Goal: Task Accomplishment & Management: Complete application form

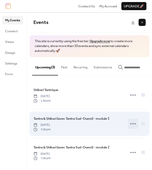
click at [133, 124] on circle at bounding box center [133, 123] width 1 height 1
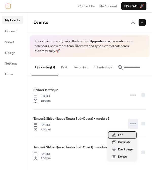
click at [128, 135] on div "Edit" at bounding box center [122, 134] width 29 height 7
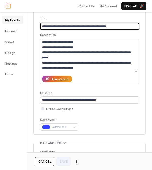
scroll to position [51, 0]
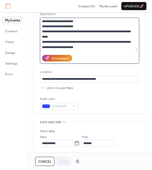
click at [99, 49] on textarea at bounding box center [89, 34] width 98 height 33
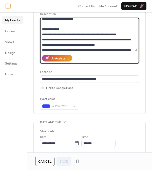
scroll to position [0, 0]
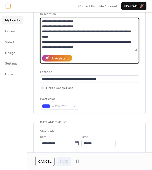
click at [42, 42] on textarea at bounding box center [89, 34] width 98 height 33
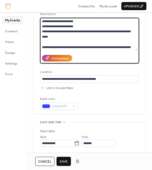
click at [42, 30] on textarea at bounding box center [89, 34] width 98 height 33
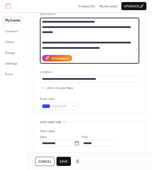
scroll to position [56, 0]
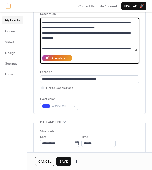
click at [43, 34] on textarea at bounding box center [89, 34] width 98 height 33
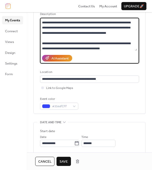
click at [70, 39] on textarea at bounding box center [89, 34] width 98 height 33
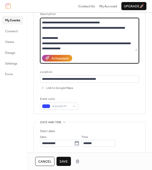
scroll to position [82, 0]
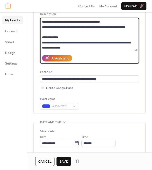
click at [107, 22] on textarea at bounding box center [89, 34] width 98 height 33
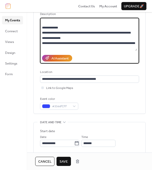
scroll to position [98, 0]
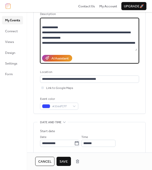
click at [92, 35] on textarea at bounding box center [89, 34] width 98 height 33
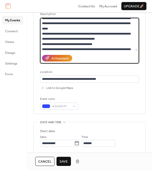
scroll to position [211, 0]
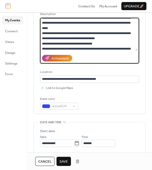
click at [78, 35] on textarea at bounding box center [89, 34] width 98 height 33
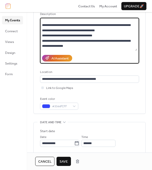
scroll to position [224, 0]
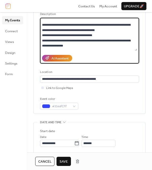
click at [101, 39] on textarea at bounding box center [89, 34] width 98 height 33
click at [100, 34] on textarea at bounding box center [89, 34] width 98 height 33
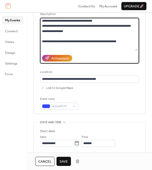
scroll to position [244, 0]
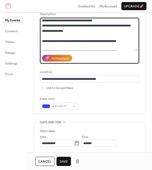
click at [48, 40] on textarea at bounding box center [89, 34] width 98 height 33
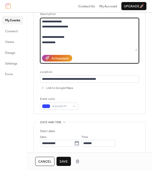
scroll to position [282, 0]
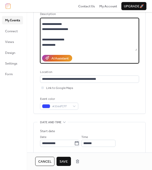
drag, startPoint x: 68, startPoint y: 35, endPoint x: 64, endPoint y: 35, distance: 4.1
click at [64, 35] on textarea at bounding box center [89, 34] width 98 height 33
click at [66, 35] on textarea at bounding box center [89, 34] width 98 height 33
click at [63, 34] on textarea at bounding box center [89, 34] width 98 height 33
click at [65, 34] on textarea at bounding box center [89, 34] width 98 height 33
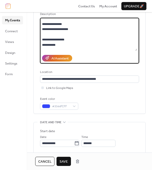
click at [70, 34] on textarea at bounding box center [89, 34] width 98 height 33
paste textarea "**********"
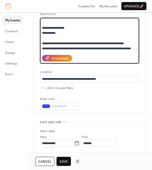
scroll to position [301, 0]
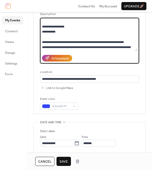
click at [74, 37] on textarea at bounding box center [89, 34] width 98 height 33
click at [60, 41] on textarea at bounding box center [89, 34] width 98 height 33
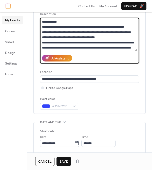
scroll to position [313, 0]
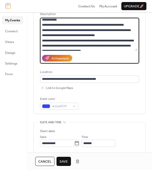
click at [42, 36] on textarea at bounding box center [89, 34] width 98 height 33
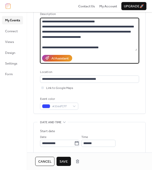
scroll to position [331, 0]
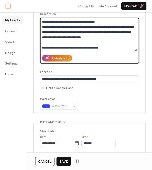
click at [42, 32] on textarea at bounding box center [89, 34] width 98 height 33
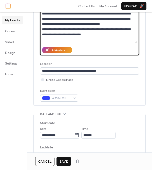
scroll to position [64, 0]
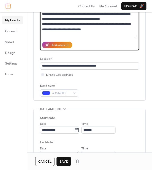
click at [90, 33] on textarea at bounding box center [89, 21] width 98 height 33
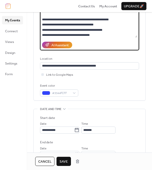
scroll to position [393, 0]
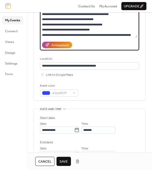
click at [48, 24] on textarea at bounding box center [89, 21] width 98 height 33
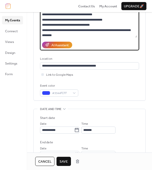
scroll to position [398, 0]
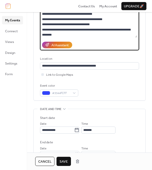
click at [86, 19] on textarea at bounding box center [89, 21] width 98 height 33
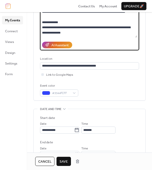
scroll to position [0, 0]
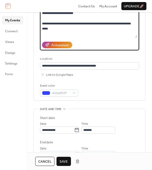
click at [103, 27] on textarea at bounding box center [89, 21] width 98 height 33
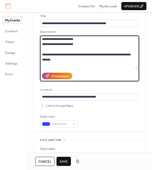
scroll to position [34, 0]
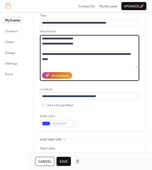
type textarea "**********"
click at [83, 53] on textarea at bounding box center [89, 51] width 98 height 33
click at [48, 161] on span "Cancel" at bounding box center [44, 161] width 13 height 5
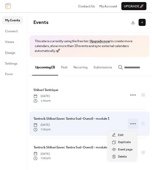
click at [131, 126] on icon at bounding box center [133, 124] width 8 height 8
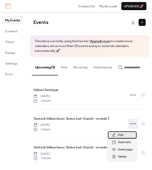
click at [123, 134] on span "Edit" at bounding box center [121, 135] width 6 height 5
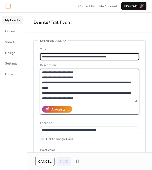
click at [88, 73] on textarea at bounding box center [89, 85] width 98 height 33
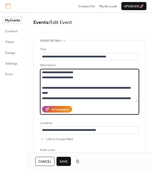
click at [75, 92] on textarea at bounding box center [89, 85] width 98 height 33
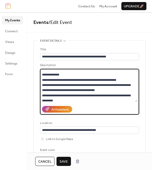
scroll to position [44, 0]
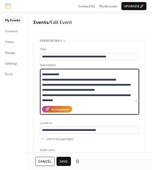
click at [102, 92] on textarea at bounding box center [89, 85] width 98 height 33
click at [45, 95] on textarea at bounding box center [89, 85] width 98 height 33
click at [42, 85] on textarea at bounding box center [89, 85] width 98 height 33
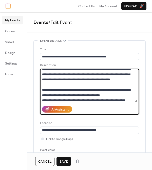
scroll to position [71, 0]
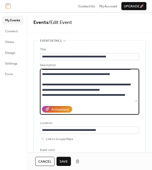
click at [107, 88] on textarea at bounding box center [89, 85] width 98 height 33
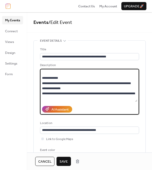
scroll to position [103, 0]
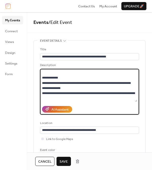
click at [91, 87] on textarea at bounding box center [89, 85] width 98 height 33
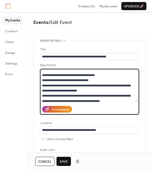
scroll to position [153, 0]
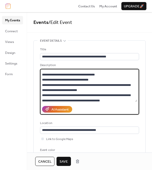
click at [89, 95] on textarea at bounding box center [89, 85] width 98 height 33
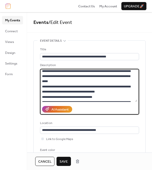
scroll to position [220, 0]
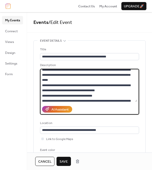
click at [71, 87] on textarea at bounding box center [89, 85] width 98 height 33
click at [61, 83] on textarea at bounding box center [89, 85] width 98 height 33
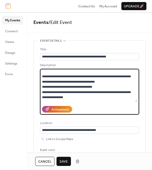
scroll to position [238, 0]
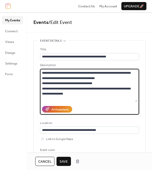
click at [102, 84] on textarea at bounding box center [89, 85] width 98 height 33
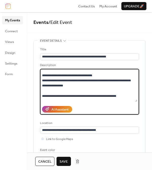
scroll to position [252, 0]
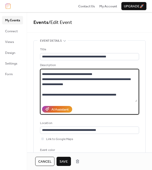
click at [94, 90] on textarea at bounding box center [89, 85] width 98 height 33
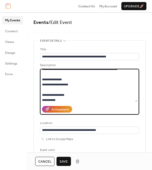
scroll to position [289, 0]
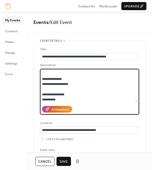
click at [76, 89] on textarea at bounding box center [89, 85] width 98 height 33
paste textarea "**********"
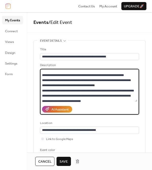
scroll to position [329, 0]
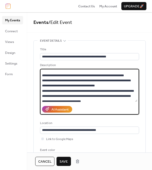
click at [42, 85] on textarea at bounding box center [89, 85] width 98 height 33
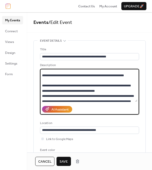
click at [42, 81] on textarea at bounding box center [89, 85] width 98 height 33
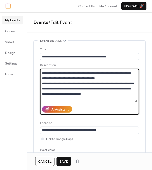
scroll to position [334, 0]
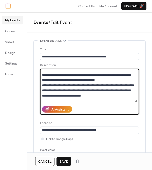
click at [42, 91] on textarea at bounding box center [89, 85] width 98 height 33
click at [108, 91] on textarea at bounding box center [89, 85] width 98 height 33
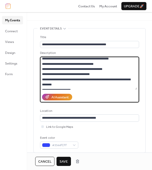
scroll to position [417, 0]
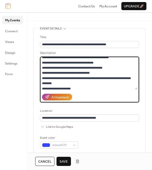
click at [48, 68] on textarea at bounding box center [89, 73] width 98 height 33
click at [86, 67] on textarea at bounding box center [89, 73] width 98 height 33
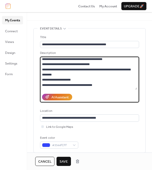
scroll to position [437, 0]
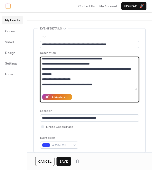
click at [92, 80] on textarea at bounding box center [89, 73] width 98 height 33
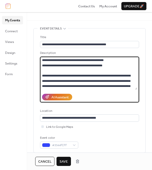
scroll to position [491, 0]
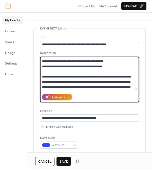
drag, startPoint x: 80, startPoint y: 71, endPoint x: 42, endPoint y: 68, distance: 38.3
click at [42, 68] on textarea at bounding box center [89, 73] width 98 height 33
click at [65, 71] on textarea at bounding box center [89, 73] width 98 height 33
drag, startPoint x: 80, startPoint y: 71, endPoint x: 46, endPoint y: 66, distance: 34.2
click at [46, 66] on textarea at bounding box center [89, 73] width 98 height 33
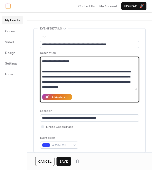
click at [73, 66] on textarea at bounding box center [89, 73] width 98 height 33
click at [47, 64] on textarea at bounding box center [89, 73] width 98 height 33
click at [122, 66] on textarea at bounding box center [89, 73] width 98 height 33
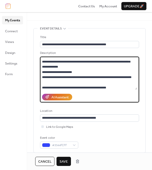
scroll to position [512, 0]
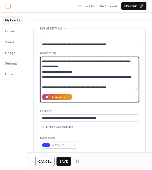
click at [72, 72] on textarea at bounding box center [89, 73] width 98 height 33
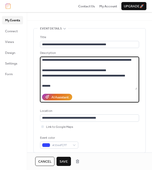
scroll to position [539, 0]
click at [73, 84] on textarea at bounding box center [89, 73] width 98 height 33
click at [72, 85] on textarea at bounding box center [89, 73] width 98 height 33
type textarea "**********"
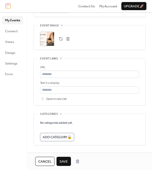
scroll to position [290, 0]
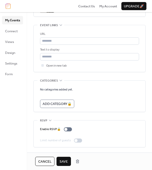
click at [67, 161] on span "Save" at bounding box center [64, 161] width 8 height 5
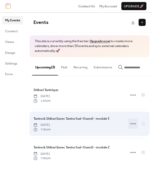
click at [133, 126] on icon at bounding box center [133, 124] width 8 height 8
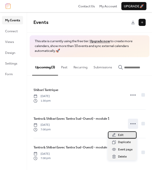
click at [122, 136] on span "Edit" at bounding box center [121, 135] width 6 height 5
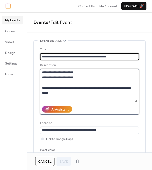
click at [81, 92] on textarea at bounding box center [89, 85] width 98 height 33
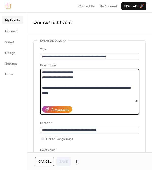
click at [80, 92] on textarea at bounding box center [89, 85] width 98 height 33
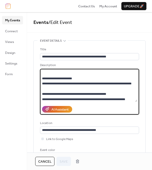
scroll to position [539, 0]
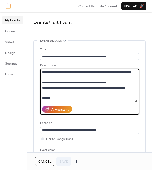
drag, startPoint x: 42, startPoint y: 88, endPoint x: 90, endPoint y: 117, distance: 56.5
click at [90, 117] on div "**********" at bounding box center [89, 104] width 99 height 114
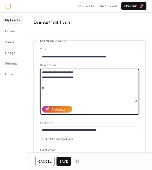
scroll to position [0, 0]
type textarea "**********"
click at [67, 157] on button "Save" at bounding box center [64, 161] width 14 height 9
